Goal: Complete application form

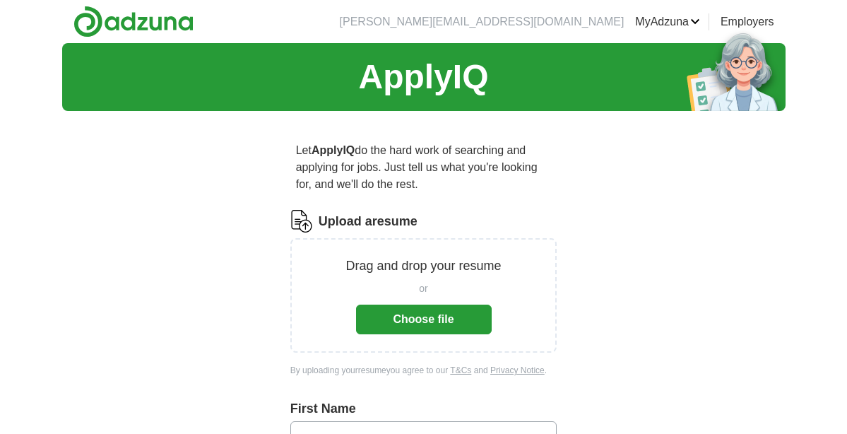
click at [415, 318] on button "Choose file" at bounding box center [424, 319] width 136 height 30
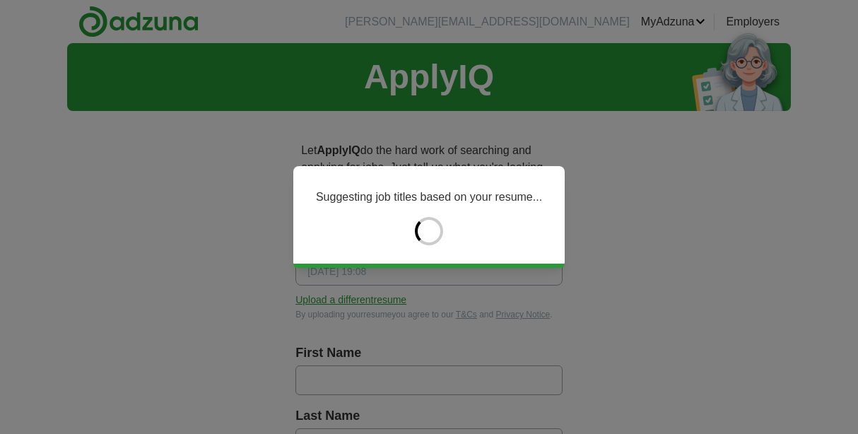
type input "********"
type input "*******"
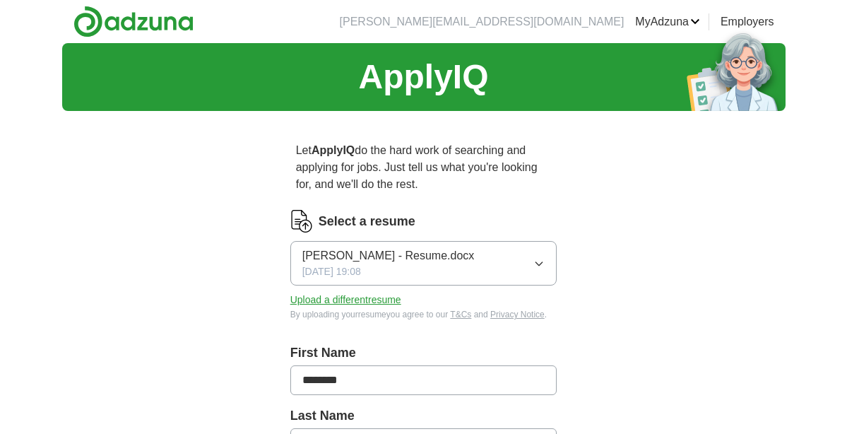
click at [594, 23] on li "[PERSON_NAME][EMAIL_ADDRESS][DOMAIN_NAME]" at bounding box center [482, 21] width 285 height 17
click at [602, 14] on li "[PERSON_NAME][EMAIL_ADDRESS][DOMAIN_NAME]" at bounding box center [482, 21] width 285 height 17
click at [627, 24] on li "MyAdzuna Alerts Favorites Resumes ApplyIQ Preferences Posted jobs Logout" at bounding box center [662, 21] width 76 height 17
click at [599, 13] on li "[PERSON_NAME][EMAIL_ADDRESS][DOMAIN_NAME]" at bounding box center [482, 21] width 285 height 17
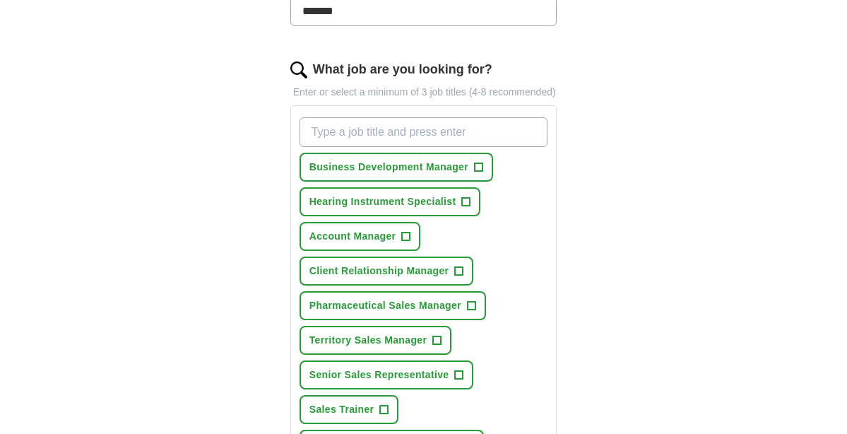
scroll to position [434, 0]
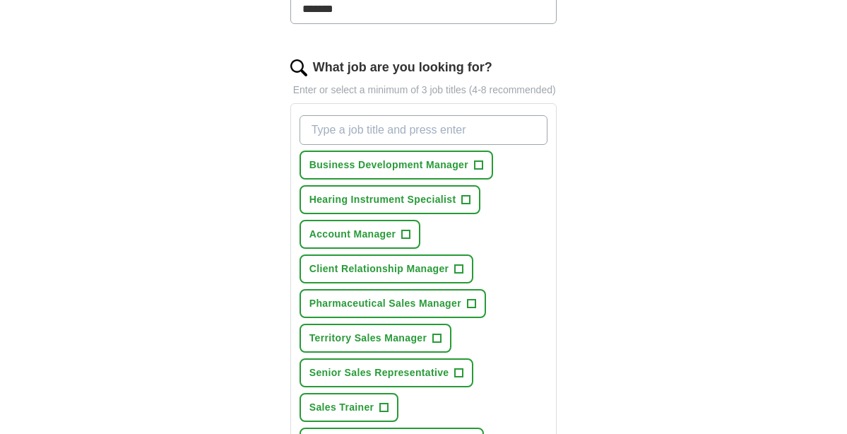
click at [458, 379] on span "+" at bounding box center [459, 372] width 8 height 11
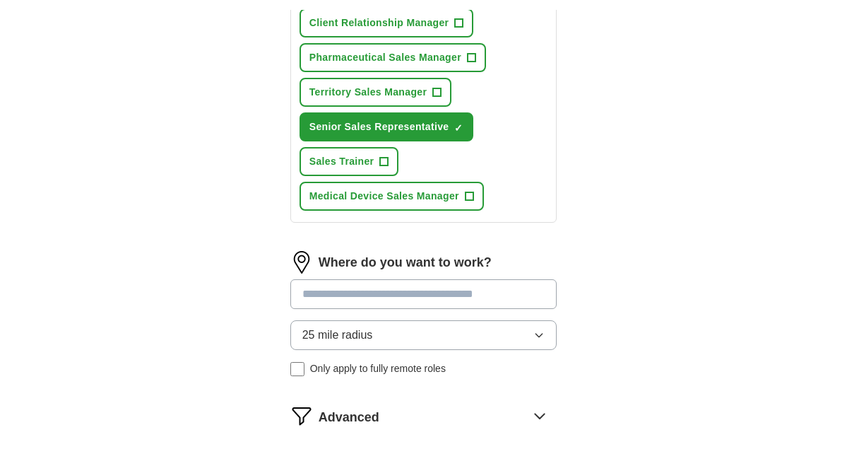
scroll to position [709, 0]
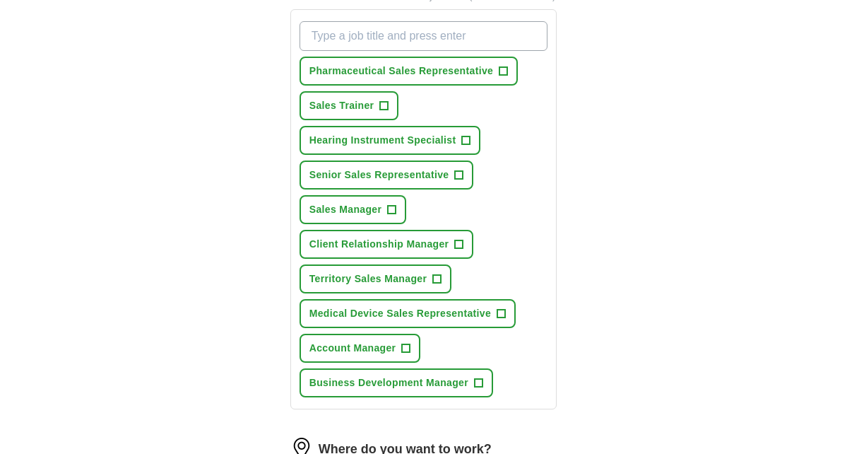
scroll to position [541, 0]
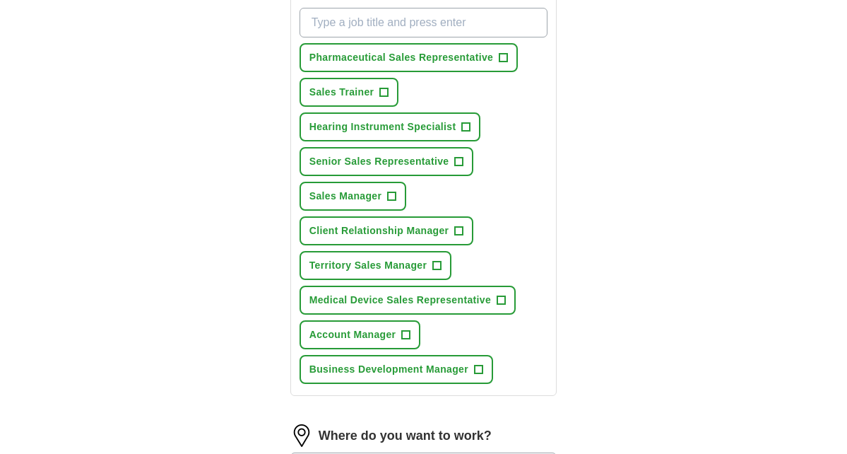
click at [467, 176] on button "Senior Sales Representative +" at bounding box center [387, 161] width 175 height 29
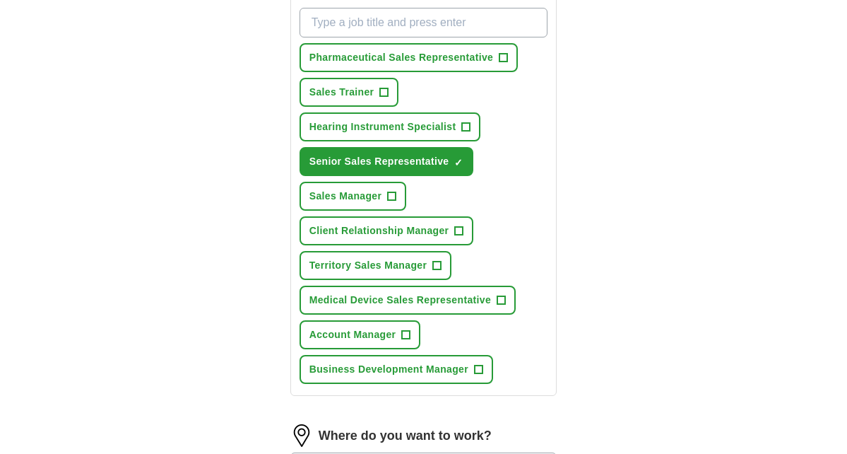
click at [467, 176] on button "Senior Sales Representative ✓ ×" at bounding box center [387, 161] width 175 height 29
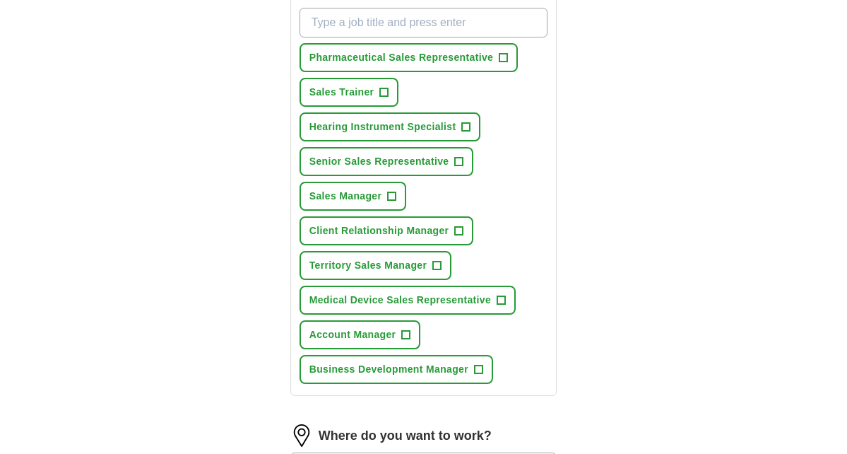
click at [501, 64] on span "+" at bounding box center [503, 57] width 8 height 11
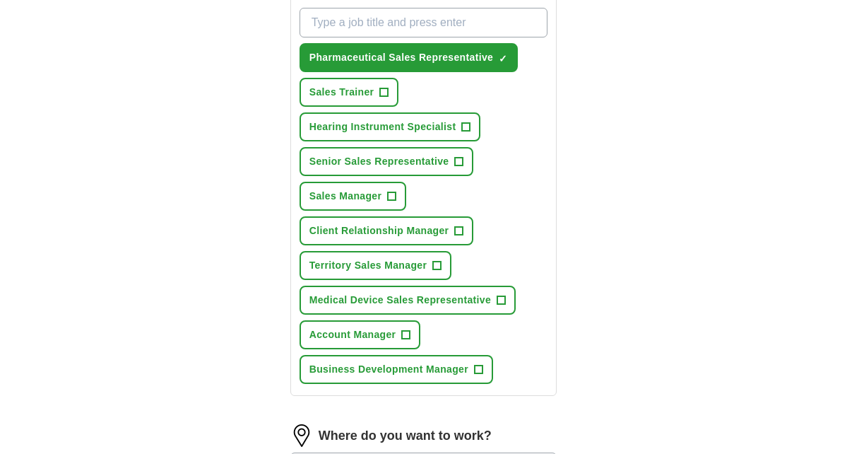
click at [432, 169] on span "Senior Sales Representative" at bounding box center [379, 161] width 140 height 15
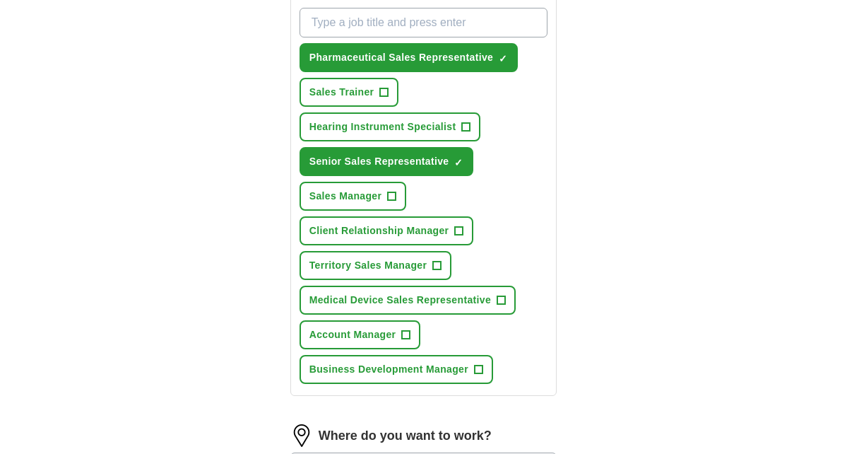
click at [0, 0] on span "×" at bounding box center [0, 0] width 0 height 0
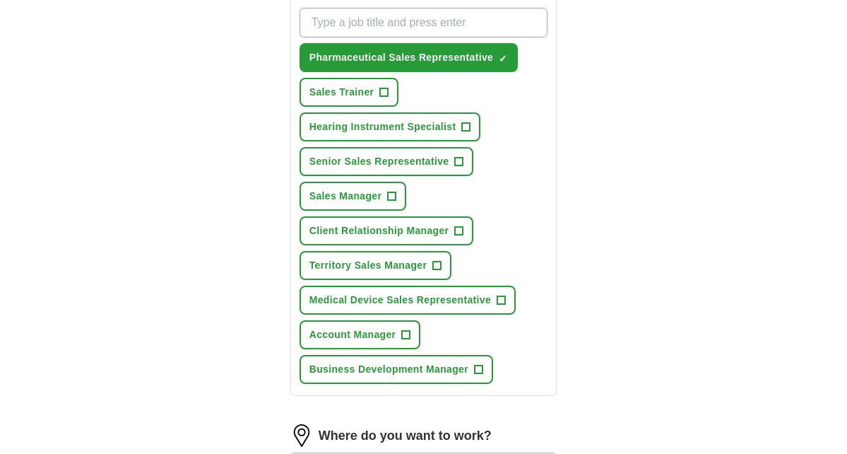
click at [455, 167] on span "+" at bounding box center [459, 161] width 8 height 11
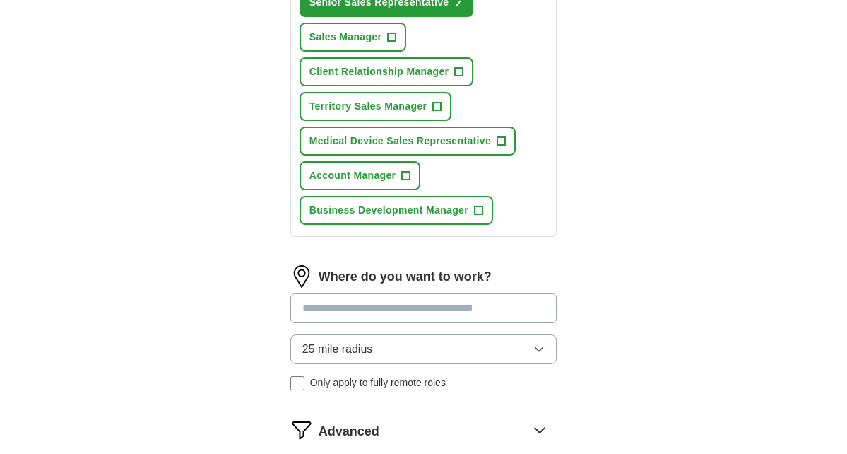
scroll to position [764, 0]
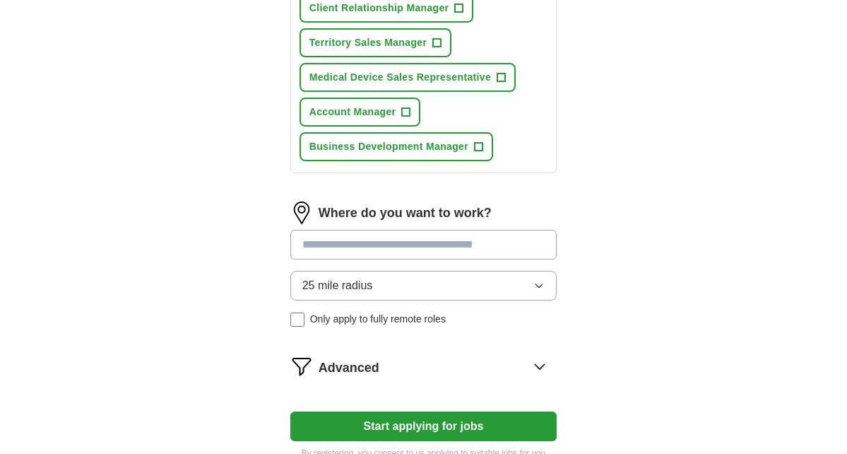
click at [403, 258] on input at bounding box center [423, 245] width 267 height 30
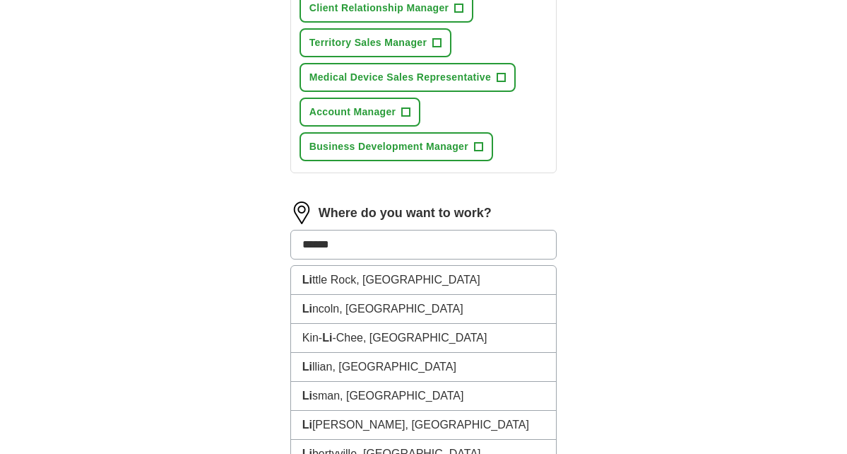
type input "******"
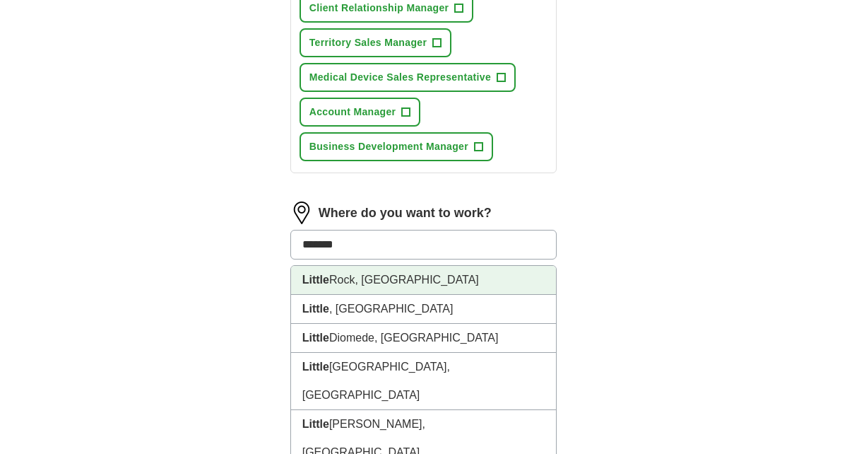
click at [418, 291] on li "Little Rock, AR" at bounding box center [424, 280] width 266 height 29
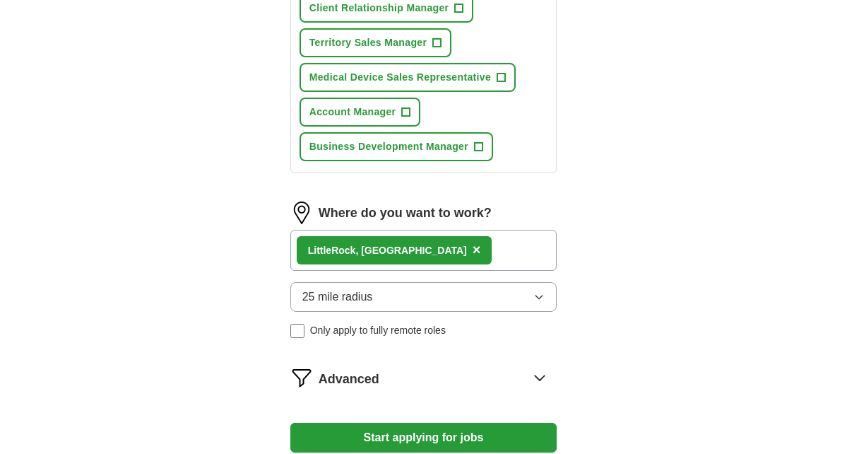
click at [405, 312] on button "25 mile radius" at bounding box center [423, 297] width 267 height 30
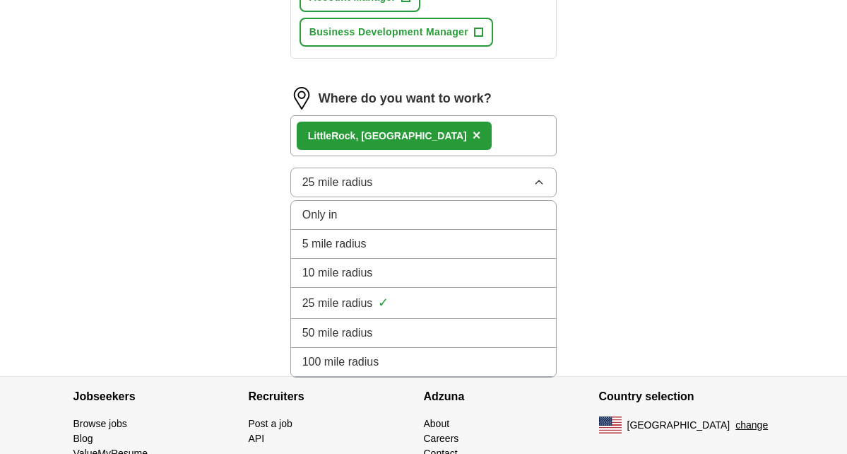
scroll to position [880, 0]
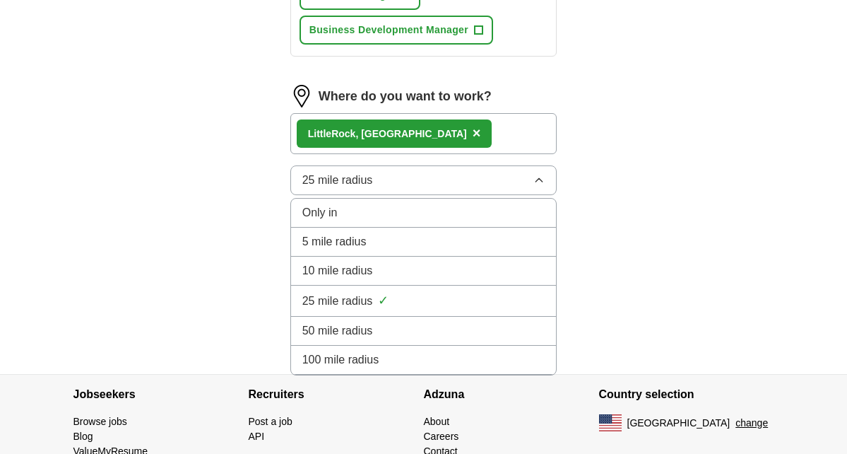
click at [354, 362] on li "100 mile radius" at bounding box center [424, 359] width 266 height 29
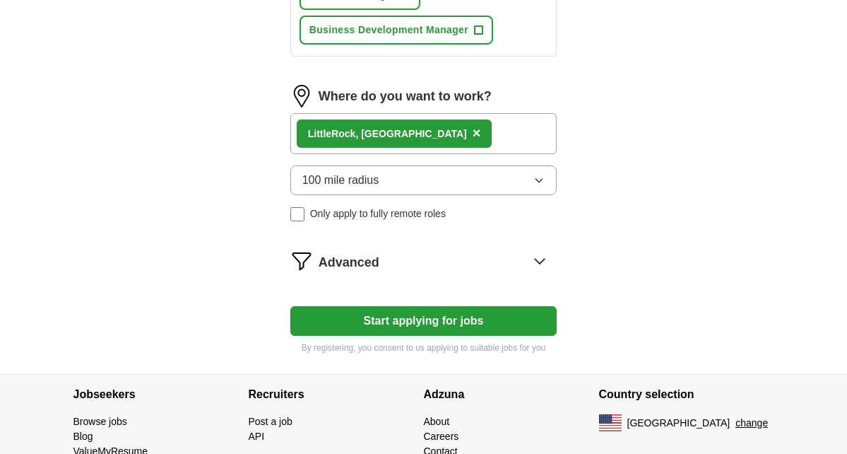
click at [354, 354] on p "By registering, you consent to us applying to suitable jobs for you" at bounding box center [423, 347] width 267 height 13
click at [355, 336] on button "Start applying for jobs" at bounding box center [423, 321] width 267 height 30
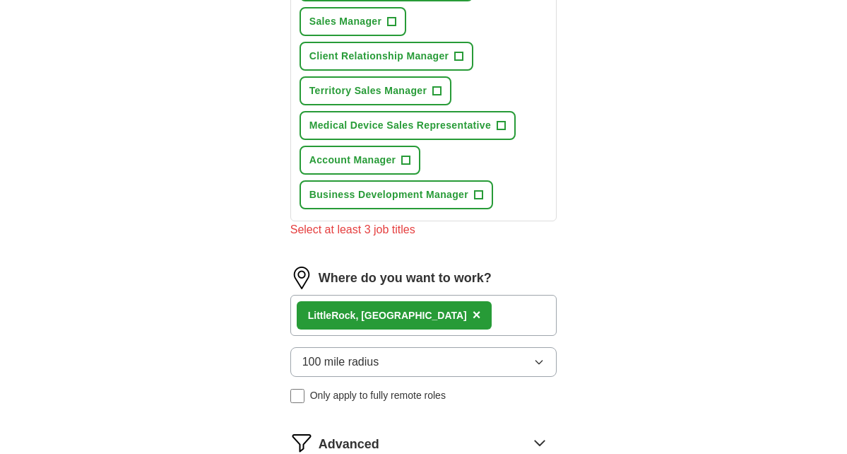
scroll to position [669, 0]
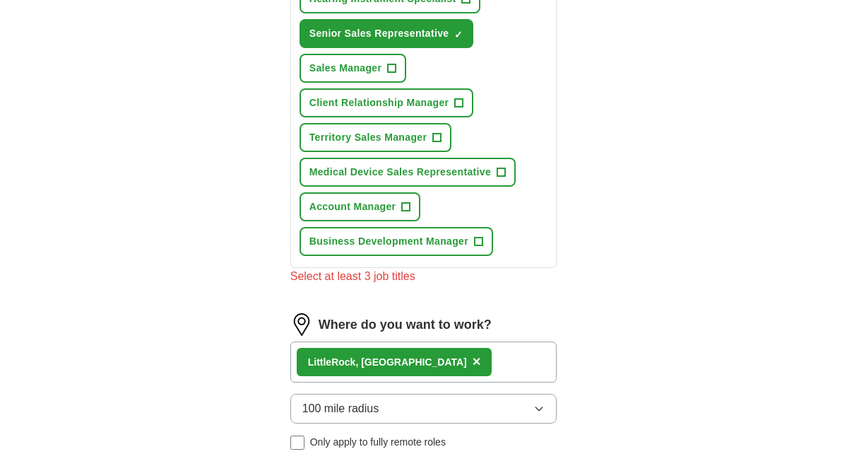
click at [450, 152] on button "Territory Sales Manager +" at bounding box center [376, 137] width 153 height 29
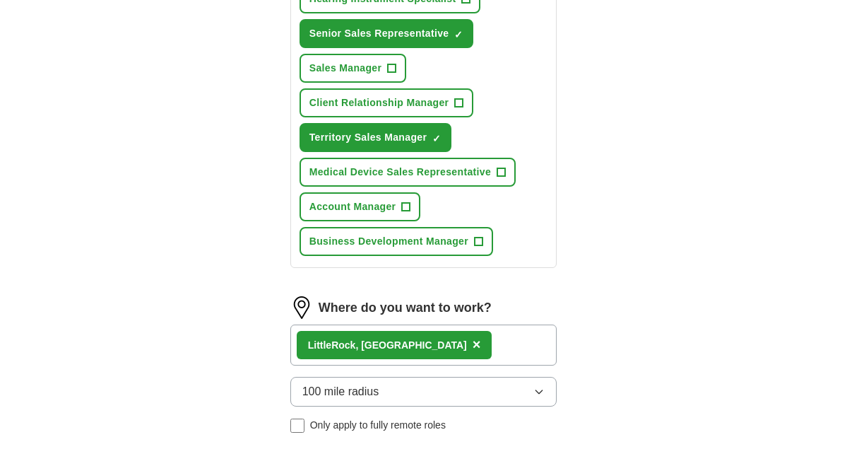
click at [471, 179] on span "Medical Device Sales Representative" at bounding box center [400, 172] width 182 height 15
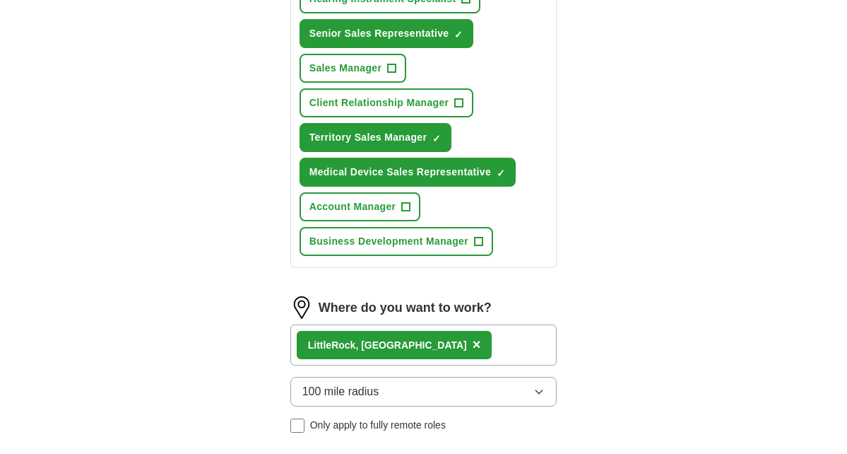
click at [0, 0] on span "×" at bounding box center [0, 0] width 0 height 0
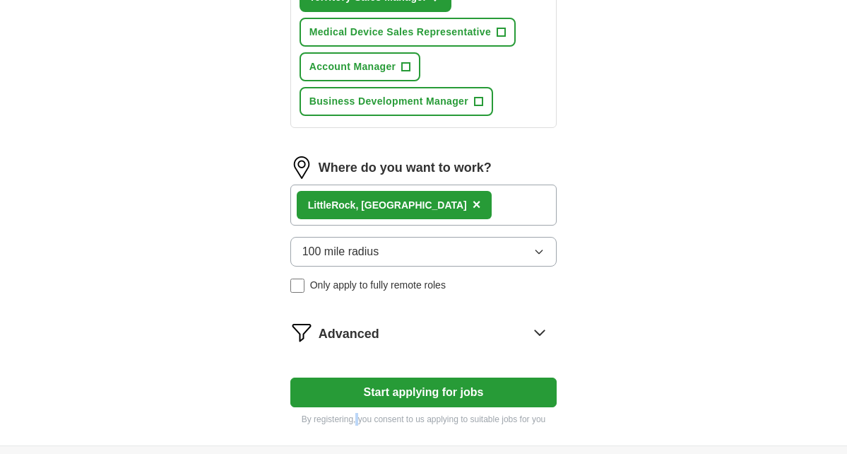
scroll to position [936, 0]
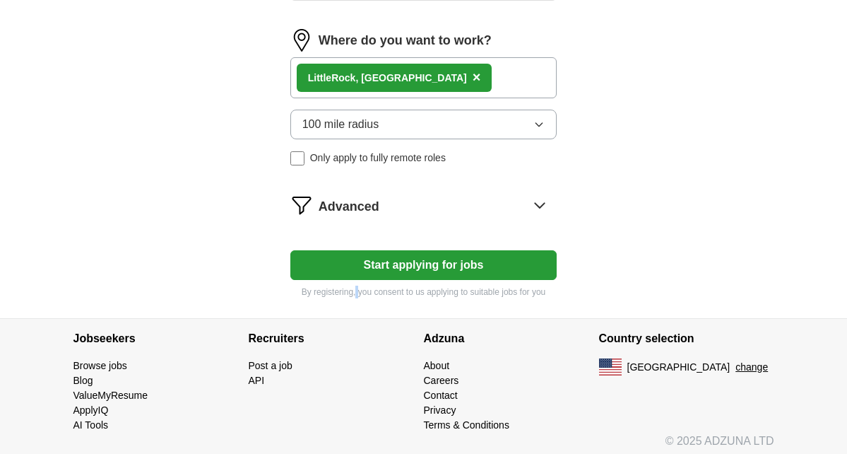
click at [507, 280] on button "Start applying for jobs" at bounding box center [423, 265] width 267 height 30
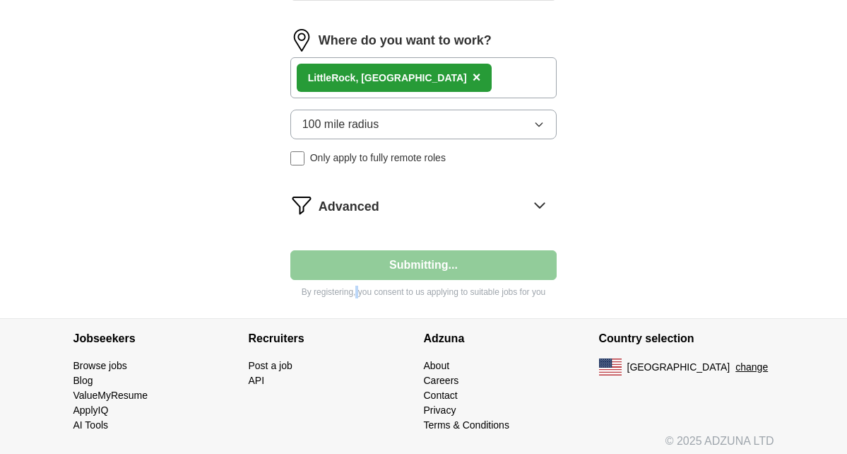
scroll to position [189, 0]
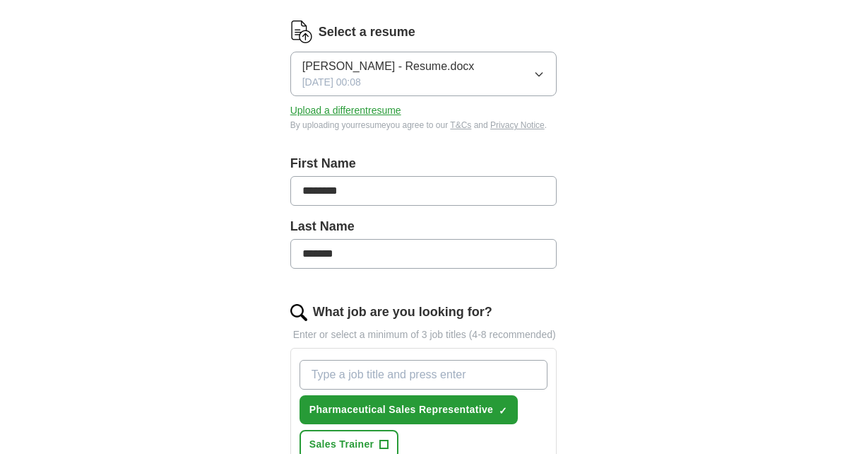
select select "**"
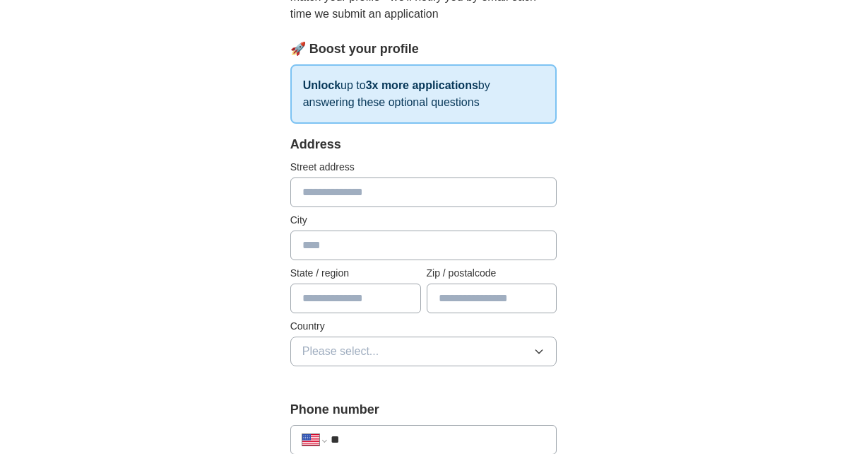
scroll to position [0, 0]
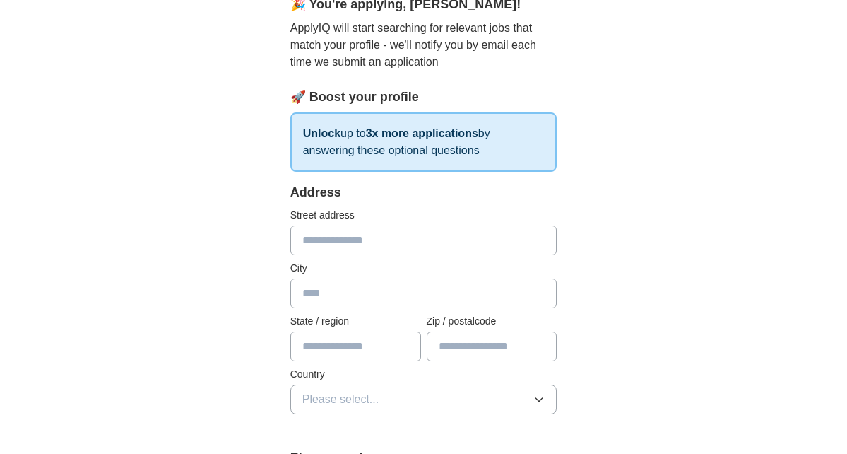
scroll to position [209, 0]
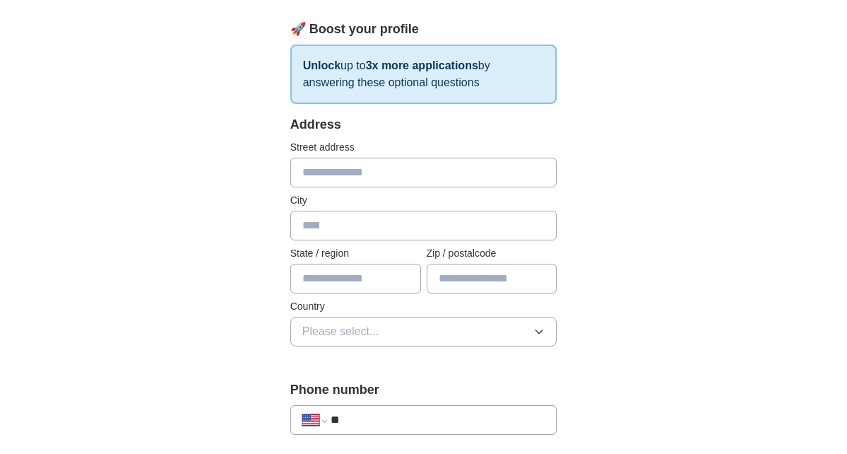
click at [360, 177] on input "text" at bounding box center [423, 173] width 267 height 30
type input "***"
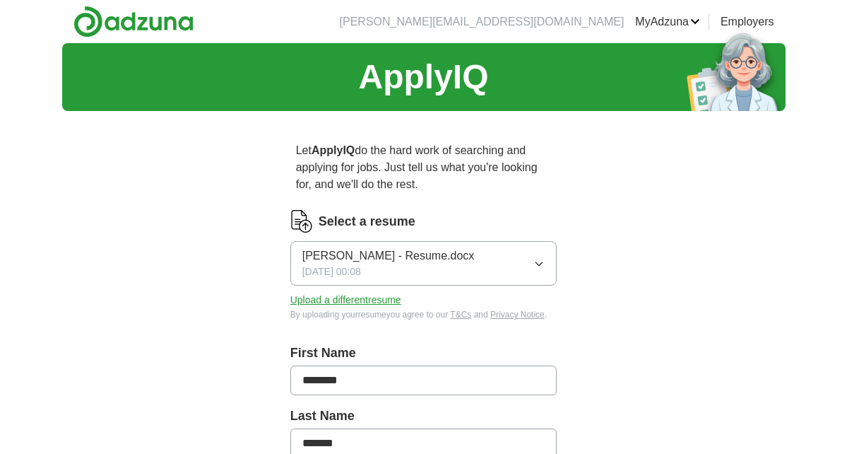
click at [763, 19] on link "Employers" at bounding box center [748, 21] width 54 height 17
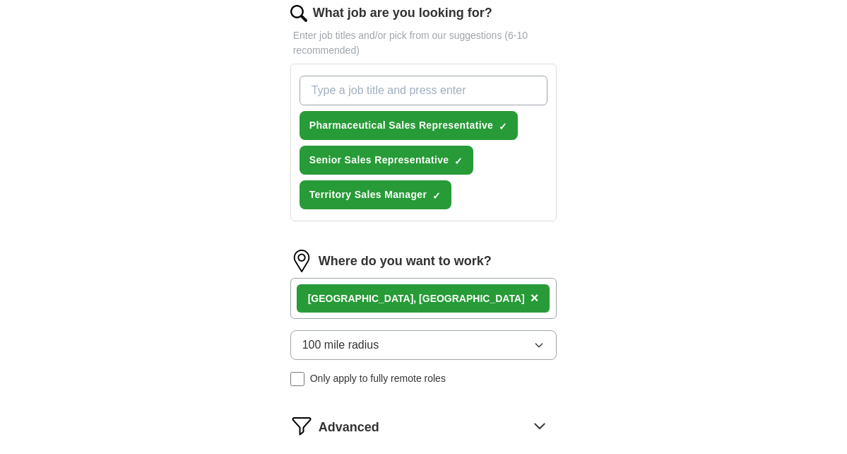
scroll to position [490, 0]
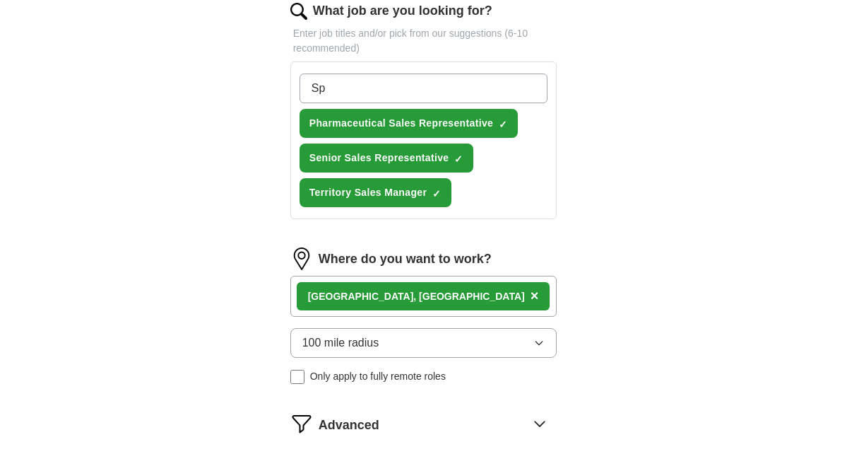
type input "S"
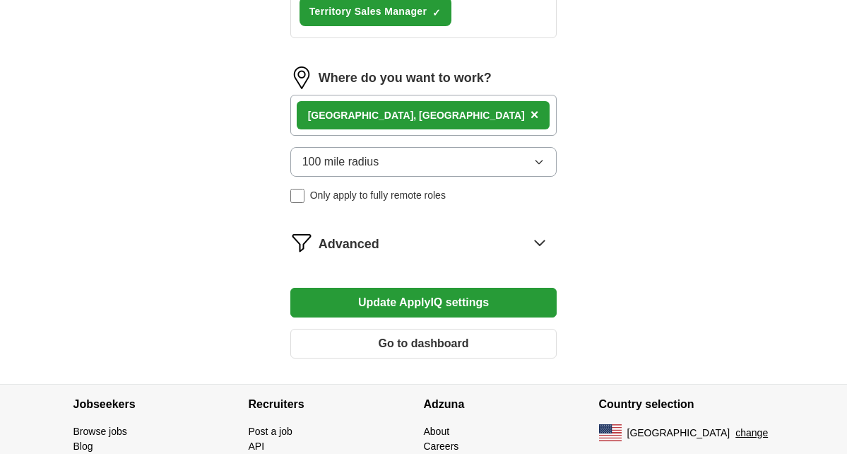
scroll to position [673, 0]
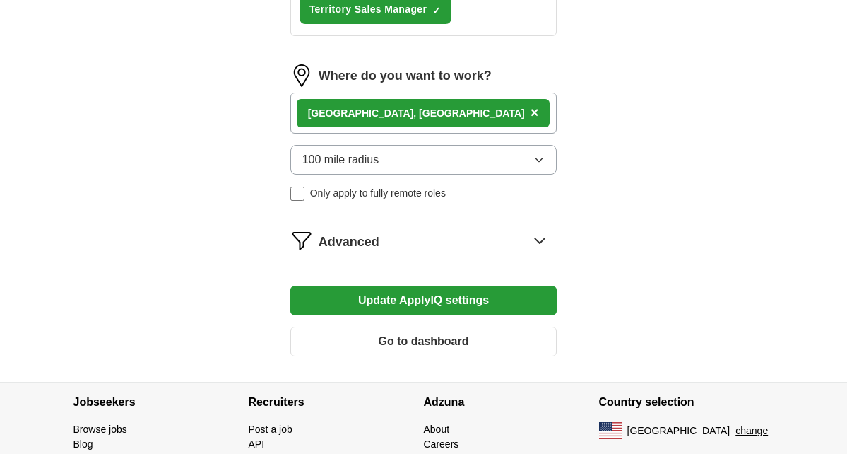
click at [475, 297] on button "Update ApplyIQ settings" at bounding box center [423, 300] width 267 height 30
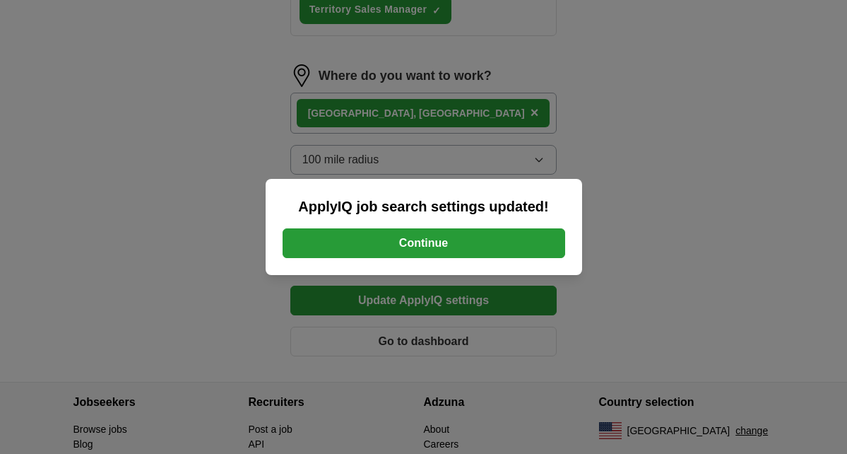
click at [449, 236] on button "Continue" at bounding box center [424, 243] width 283 height 30
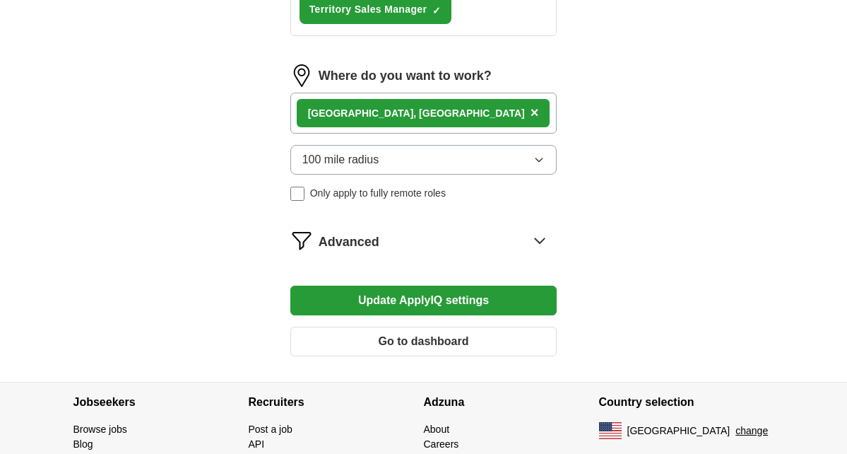
click at [535, 340] on button "Go to dashboard" at bounding box center [423, 341] width 267 height 30
